Goal: Transaction & Acquisition: Obtain resource

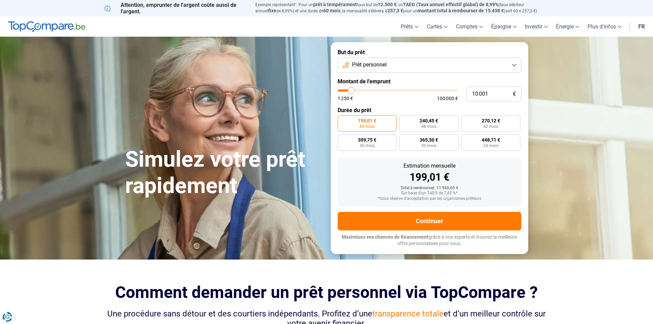
click at [514, 66] on button "Prêt personnel" at bounding box center [429, 65] width 184 height 15
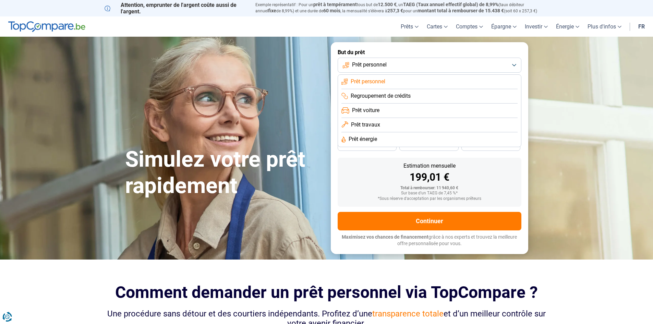
click at [358, 127] on span "Prêt travaux" at bounding box center [365, 125] width 29 height 8
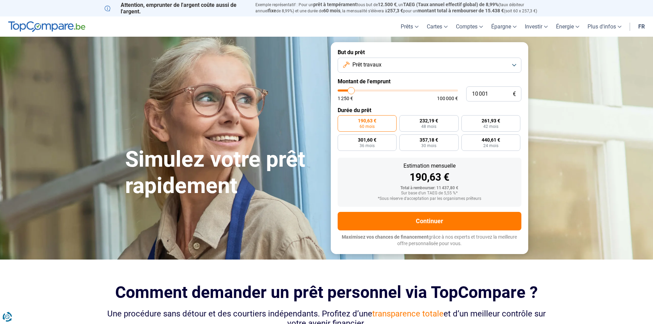
type input "34 750"
type input "34750"
click at [379, 90] on input "range" at bounding box center [397, 90] width 120 height 2
radio input "false"
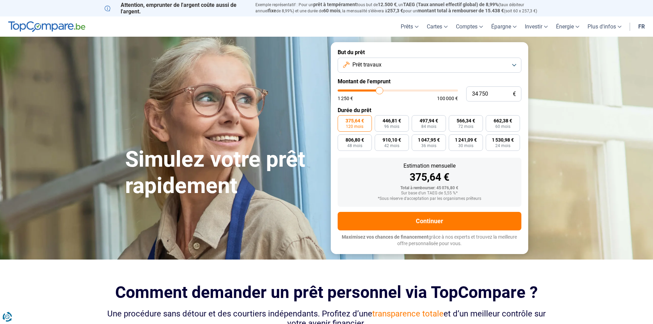
type input "60 750"
type input "60750"
click at [409, 89] on input "range" at bounding box center [397, 90] width 120 height 2
click at [514, 66] on button "Prêt travaux" at bounding box center [429, 65] width 184 height 15
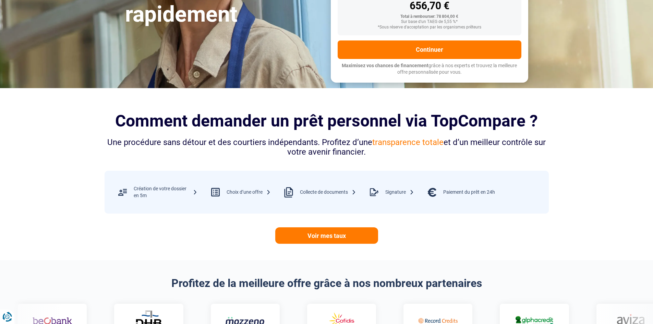
scroll to position [69, 0]
